Goal: Task Accomplishment & Management: Use online tool/utility

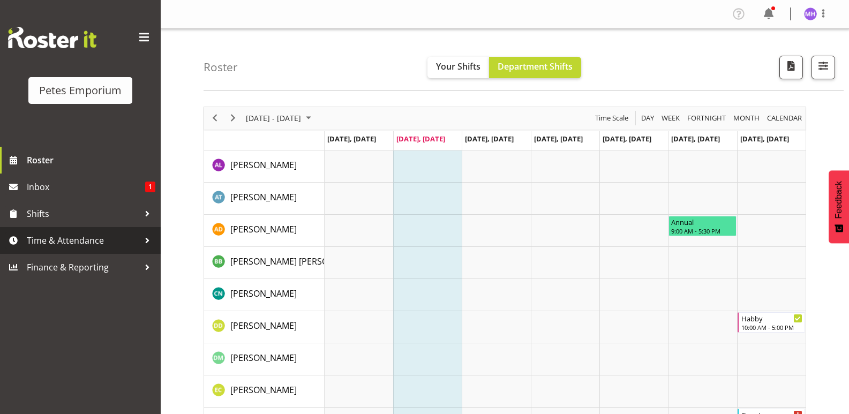
drag, startPoint x: 47, startPoint y: 244, endPoint x: 44, endPoint y: 252, distance: 7.8
click at [47, 244] on span "Time & Attendance" at bounding box center [83, 240] width 112 height 16
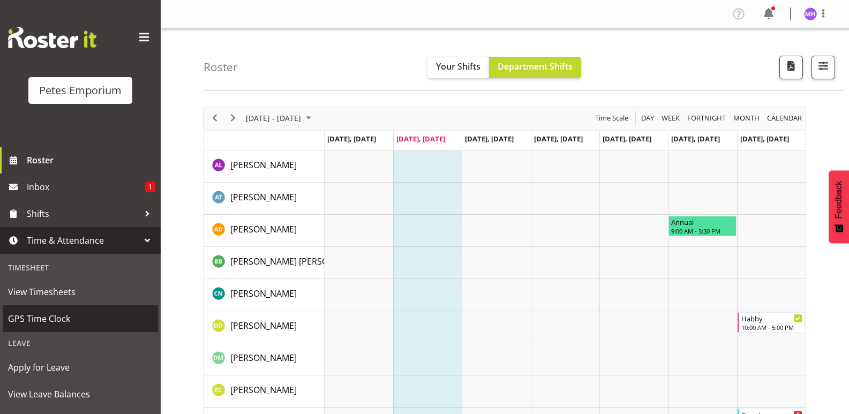
click at [27, 322] on span "GPS Time Clock" at bounding box center [80, 319] width 145 height 16
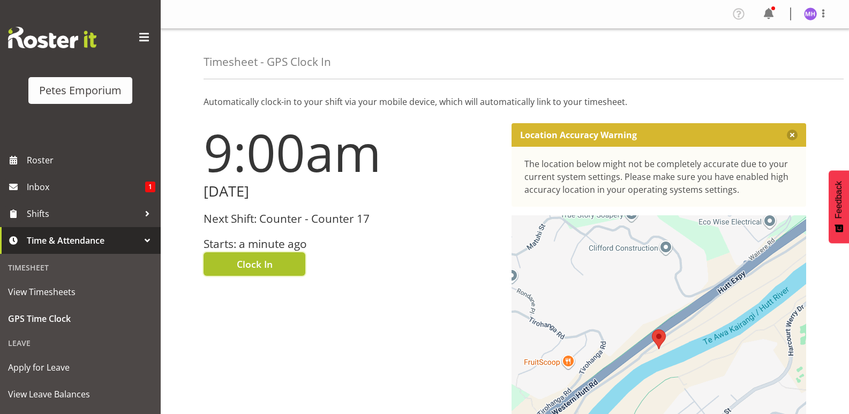
click at [214, 254] on button "Clock In" at bounding box center [255, 264] width 102 height 24
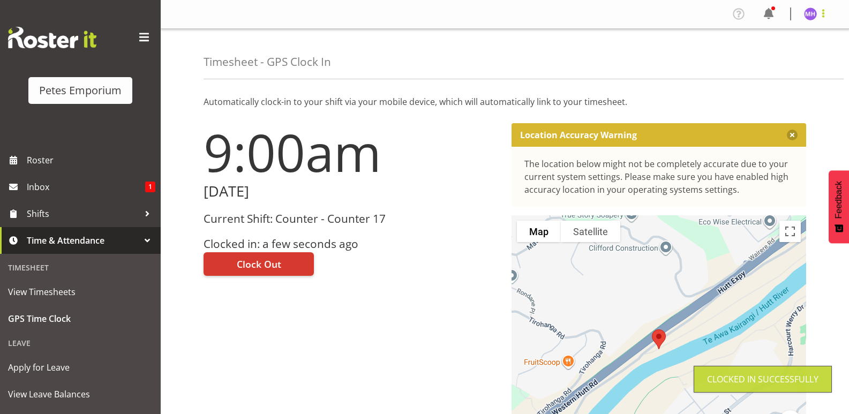
click at [820, 14] on span at bounding box center [823, 13] width 13 height 13
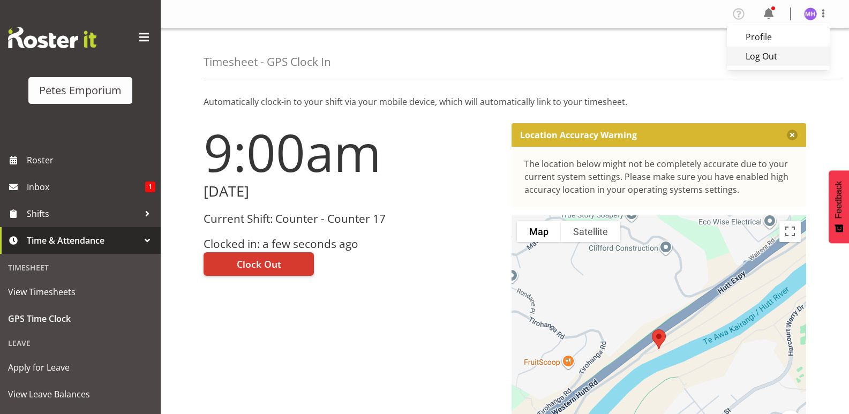
click at [769, 61] on link "Log Out" at bounding box center [778, 56] width 103 height 19
